Goal: Task Accomplishment & Management: Complete application form

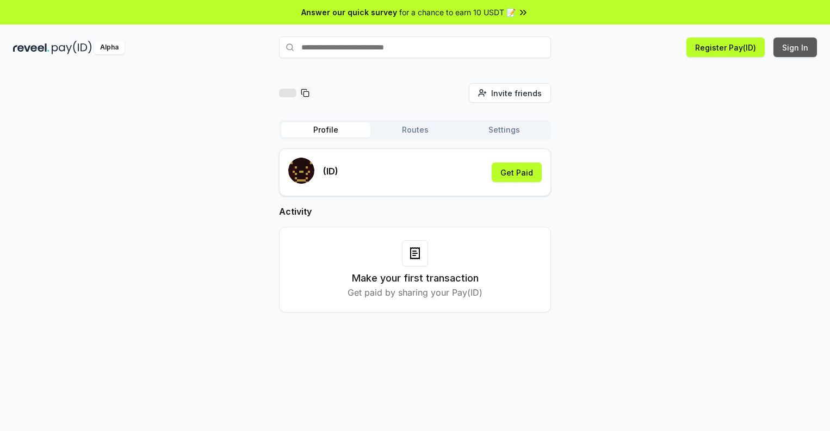
click at [796, 47] on button "Sign In" at bounding box center [795, 48] width 44 height 20
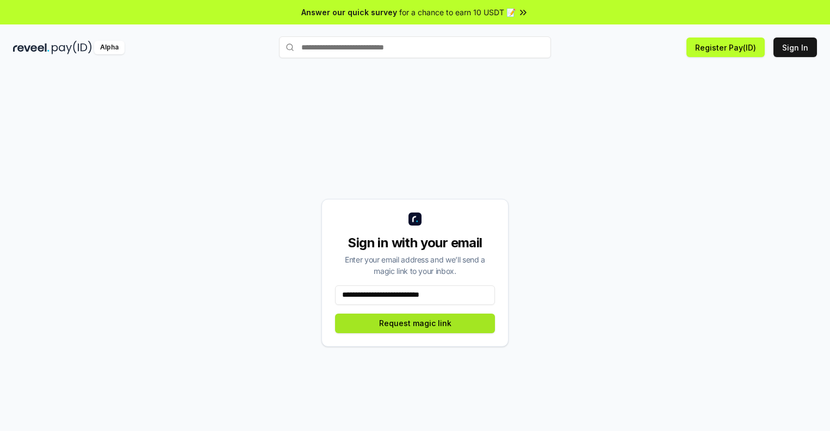
type input "**********"
click at [415, 323] on button "Request magic link" at bounding box center [415, 324] width 160 height 20
